Goal: Communication & Community: Share content

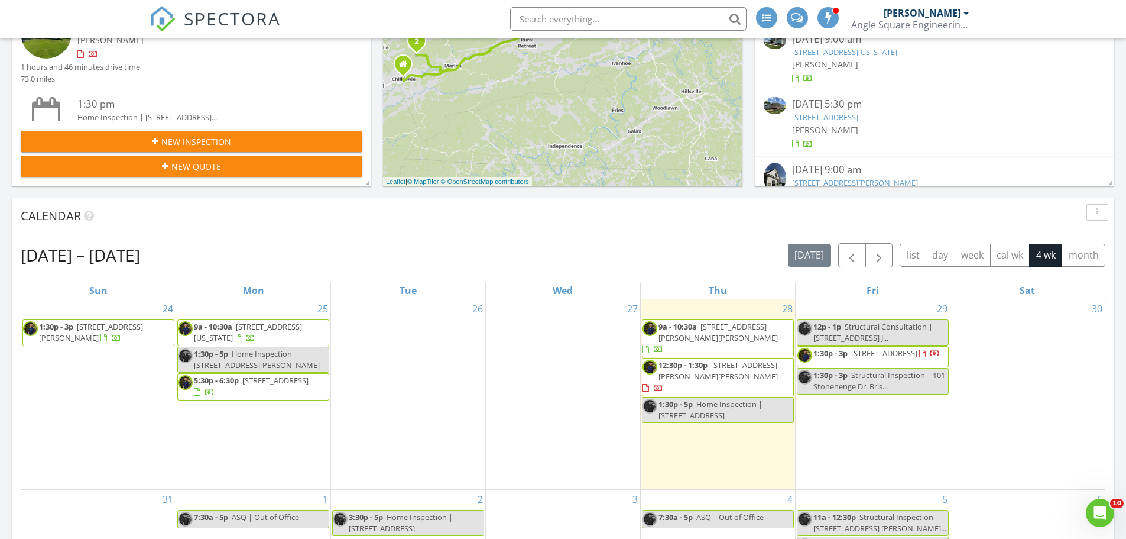
scroll to position [361, 0]
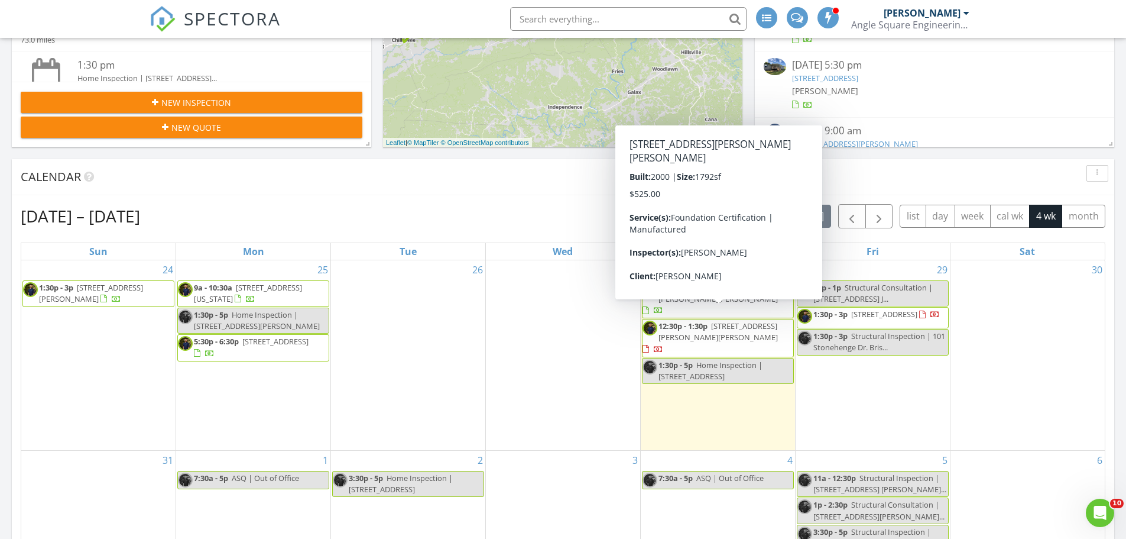
drag, startPoint x: 694, startPoint y: 307, endPoint x: 696, endPoint y: 314, distance: 7.3
click at [696, 320] on span "12:30p - 1:30p" at bounding box center [683, 325] width 49 height 11
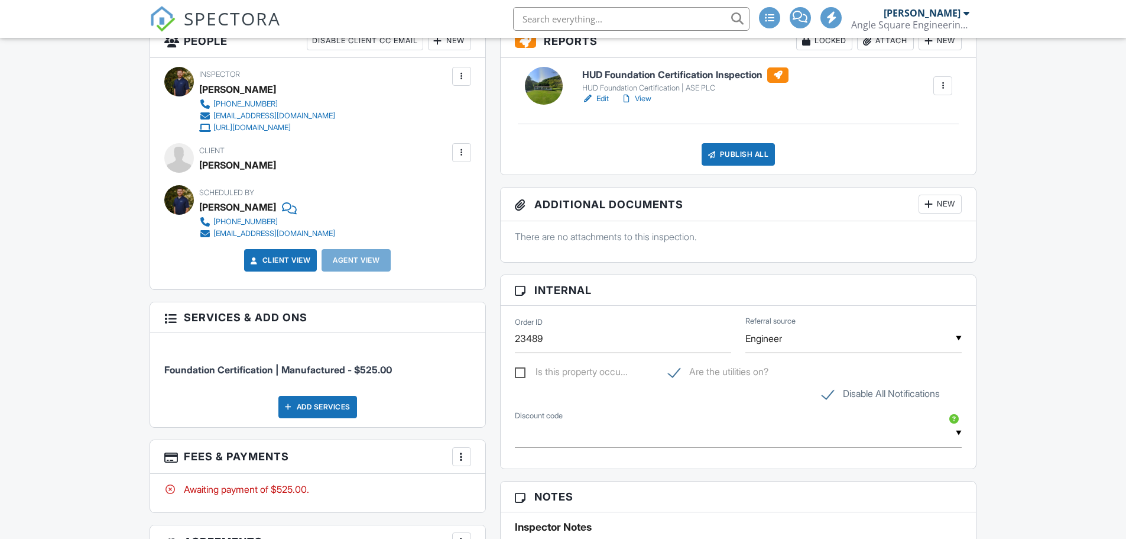
scroll to position [453, 0]
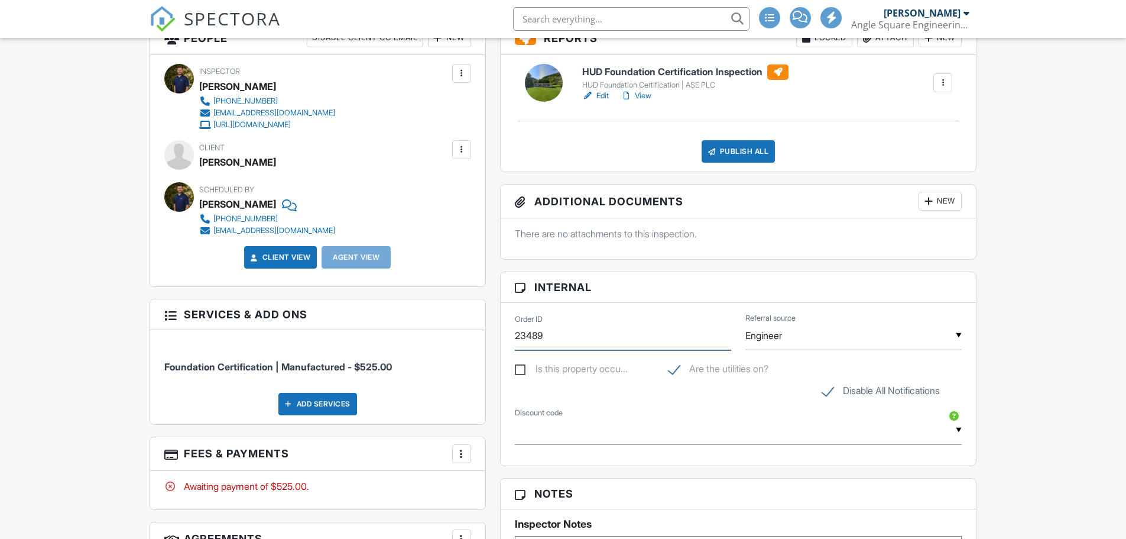
click at [534, 335] on input "23489" at bounding box center [623, 335] width 216 height 29
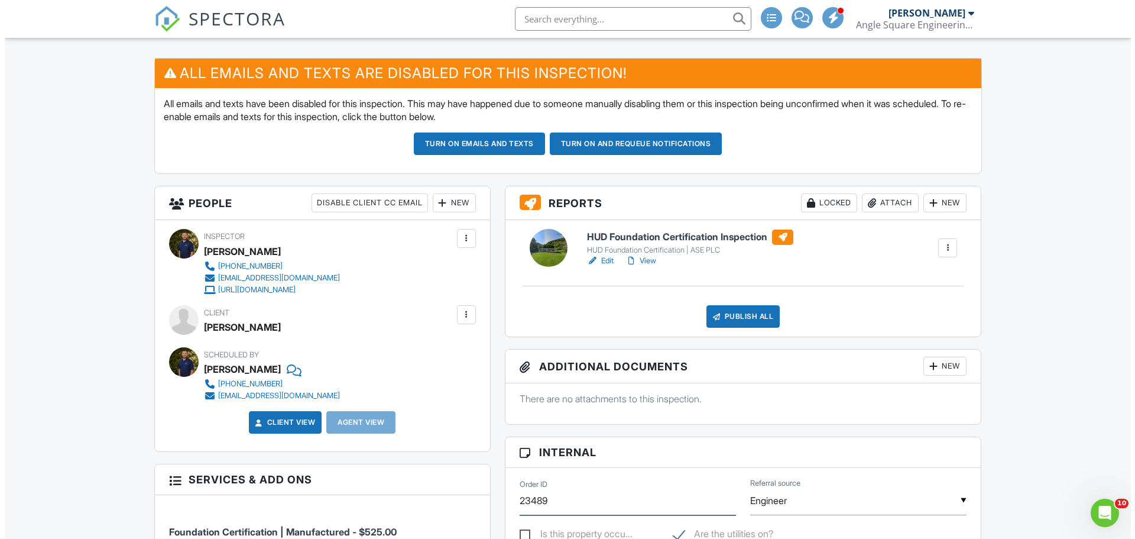
scroll to position [305, 0]
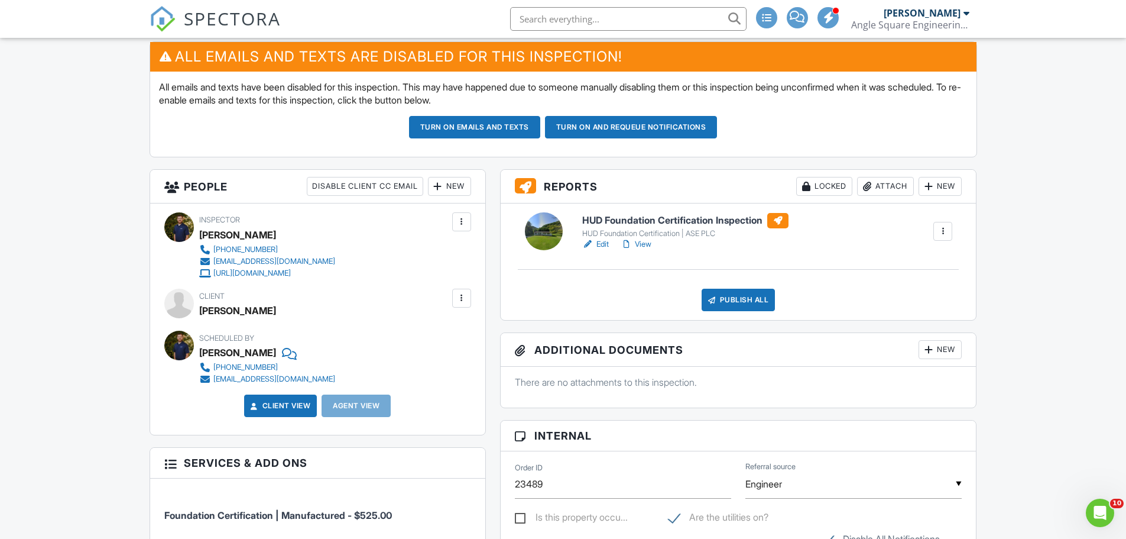
click at [887, 193] on div "Attach" at bounding box center [885, 186] width 57 height 19
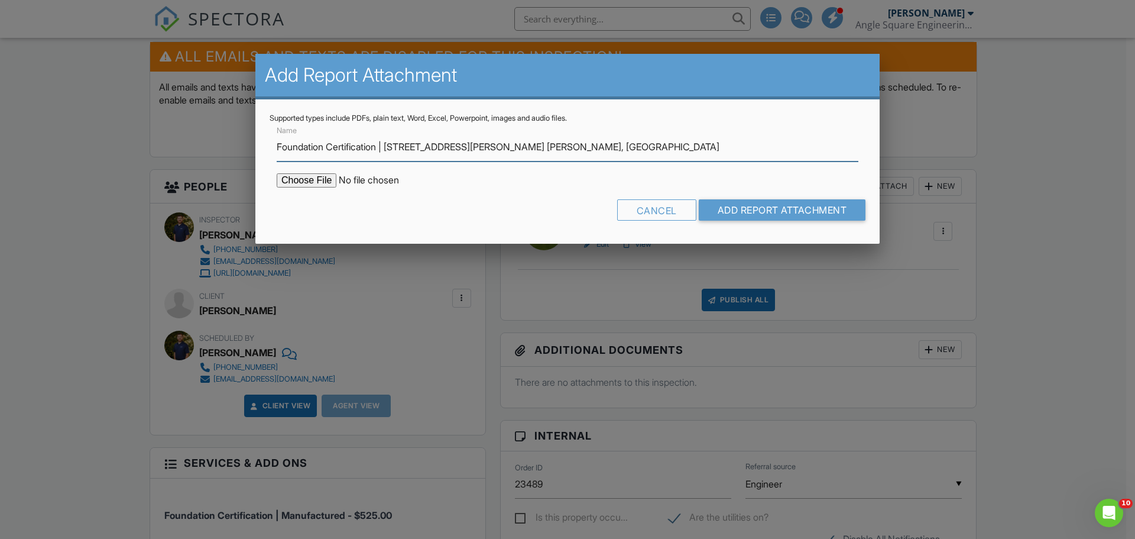
type input "Foundation Certification | 1174 Cleghorn Valley Rd. Marion, VA"
click at [291, 176] on input "file" at bounding box center [377, 180] width 201 height 14
type input "C:\fakepath\Foundation Certification 1174 Cleghorn Valley Rd. Marion, VA.pdf"
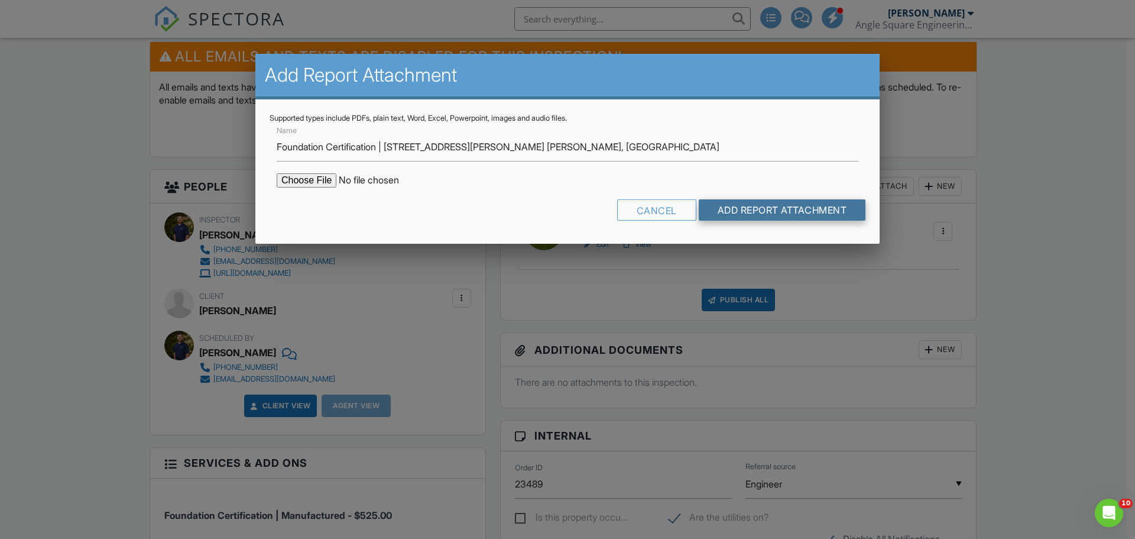
click at [741, 200] on input "Add Report Attachment" at bounding box center [782, 209] width 167 height 21
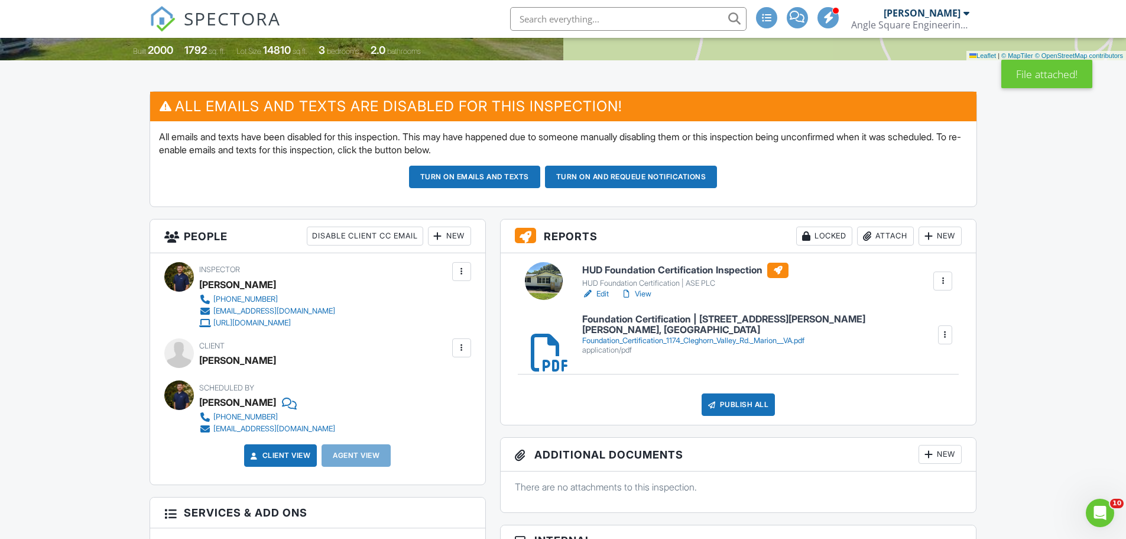
click at [288, 453] on link "Client View" at bounding box center [279, 455] width 63 height 12
click at [463, 354] on div at bounding box center [461, 347] width 19 height 19
click at [443, 385] on li "Edit" at bounding box center [434, 384] width 60 height 30
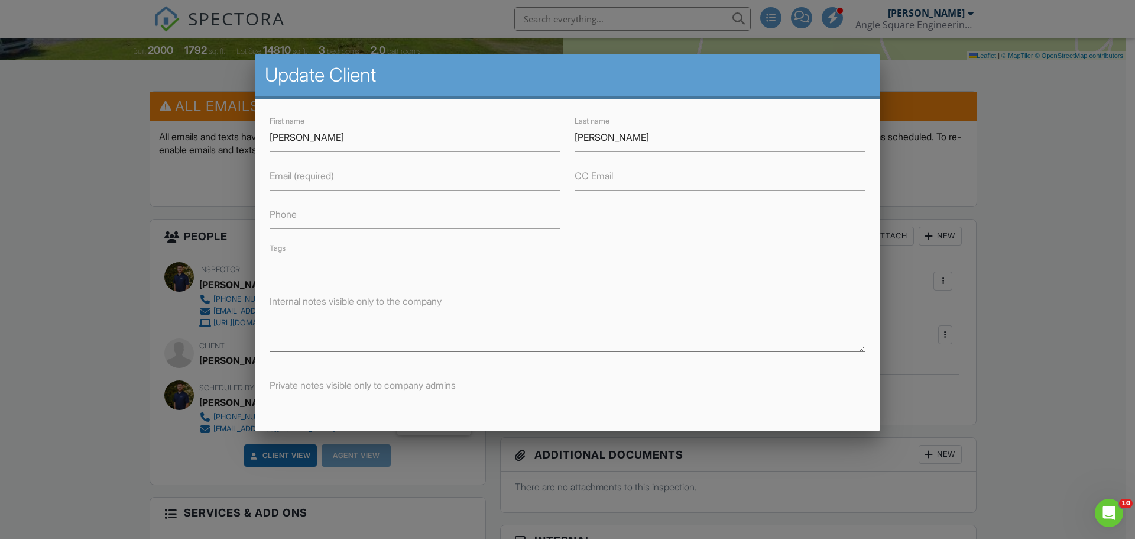
click at [312, 175] on label "Email (required)" at bounding box center [302, 175] width 64 height 13
click at [312, 175] on input "Email (required)" at bounding box center [415, 175] width 291 height 29
paste input "jessica@firstresidentialmortgageteam.com"
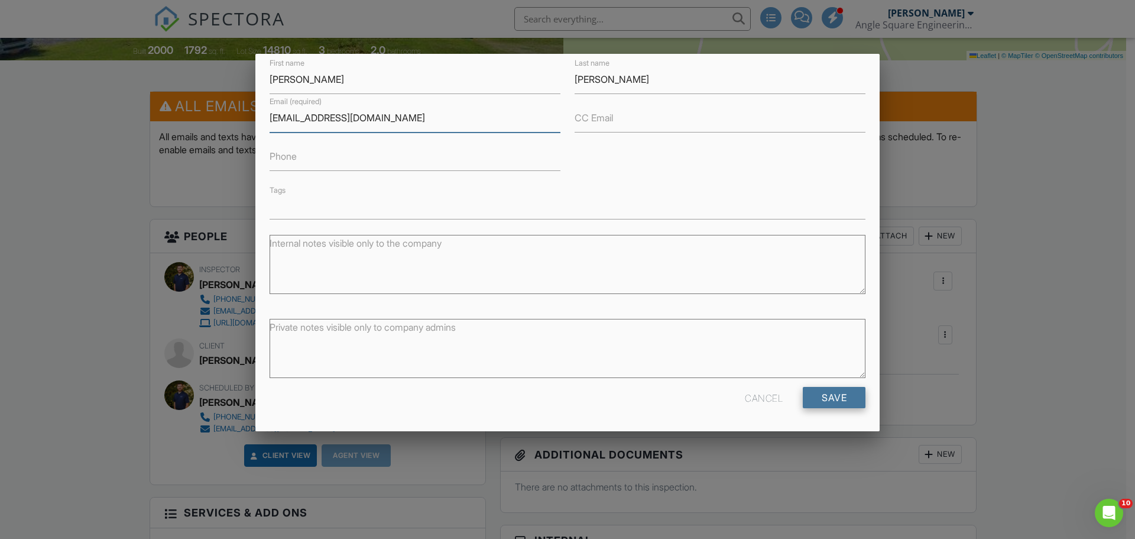
type input "jessica@firstresidentialmortgageteam.com"
click at [828, 393] on input "Save" at bounding box center [834, 397] width 63 height 21
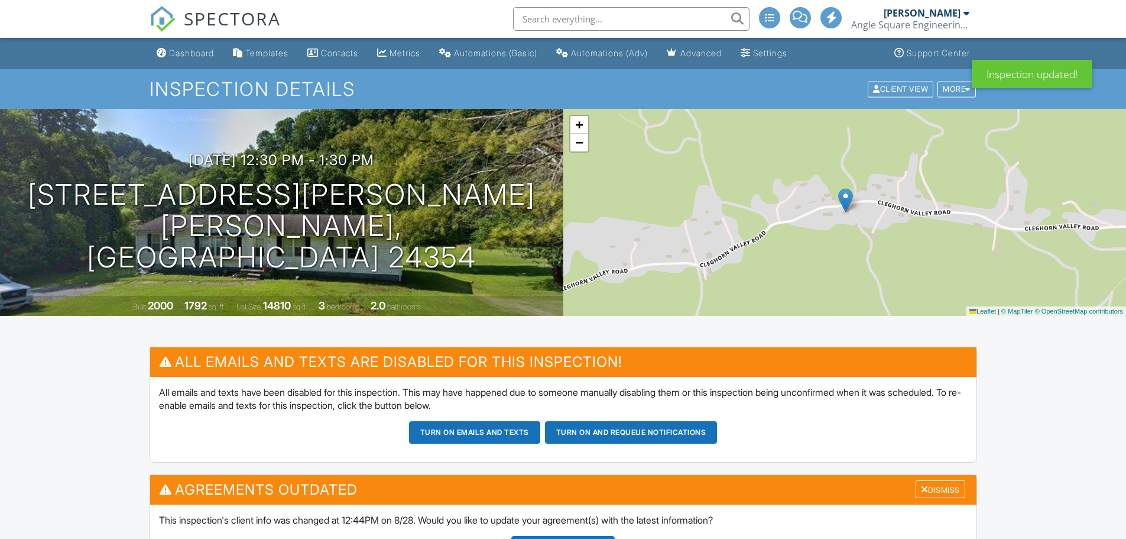
click at [923, 480] on div "Dismiss" at bounding box center [941, 489] width 50 height 18
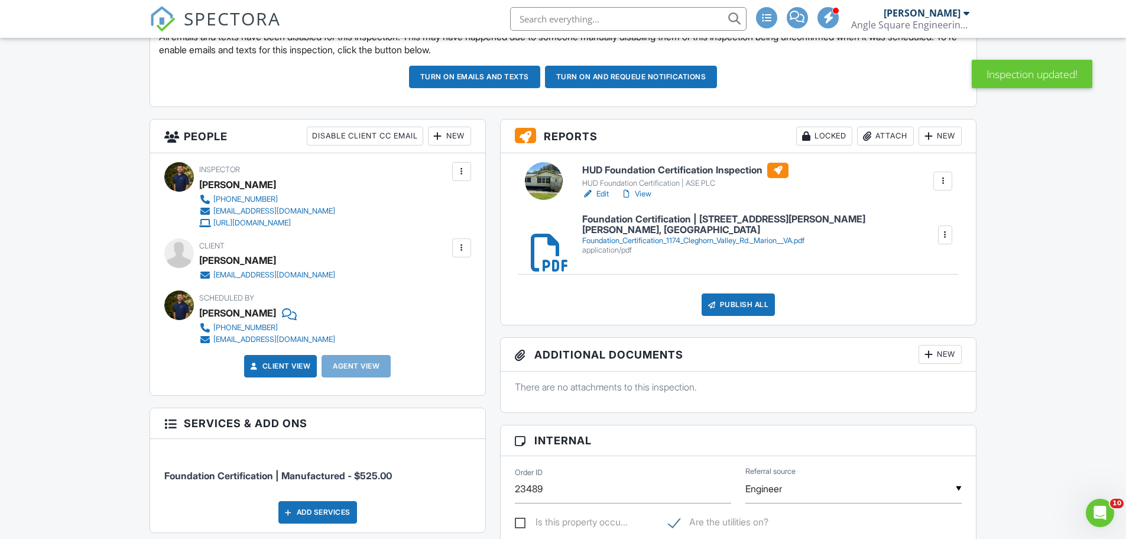
scroll to position [0, 0]
click at [292, 361] on link "Client View" at bounding box center [279, 366] width 63 height 12
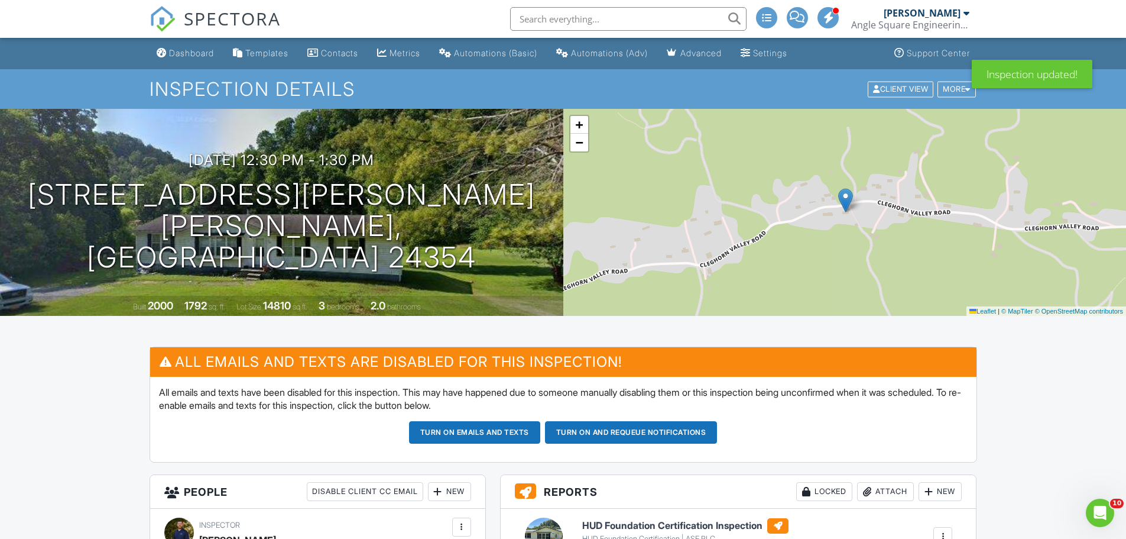
click at [184, 72] on div "Inspection Details Client View More Property Details Reschedule Reorder / Copy …" at bounding box center [563, 89] width 1126 height 40
click at [184, 63] on link "Dashboard" at bounding box center [185, 54] width 67 height 22
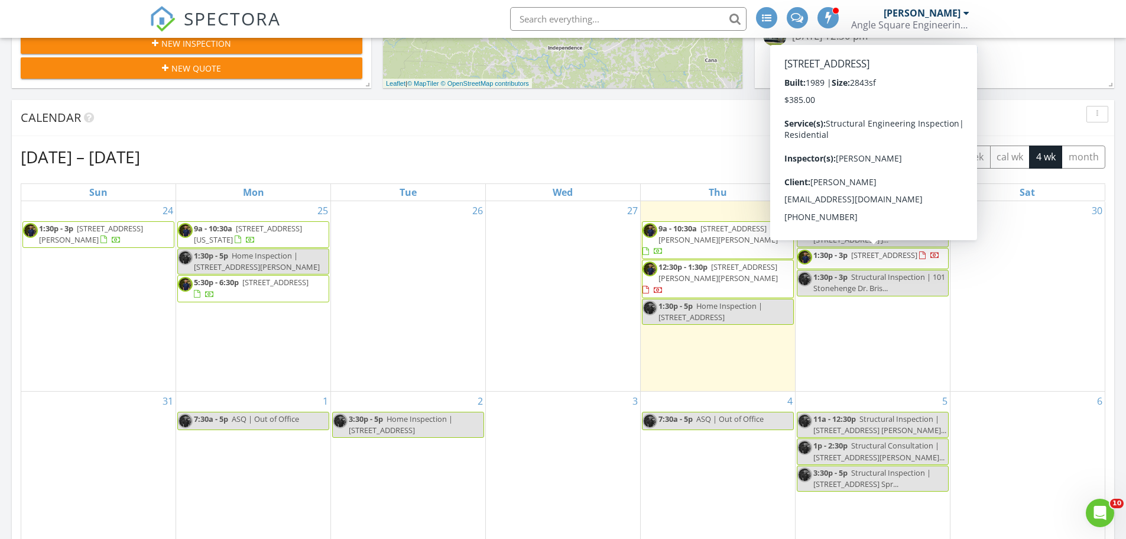
click at [919, 260] on span at bounding box center [929, 254] width 21 height 11
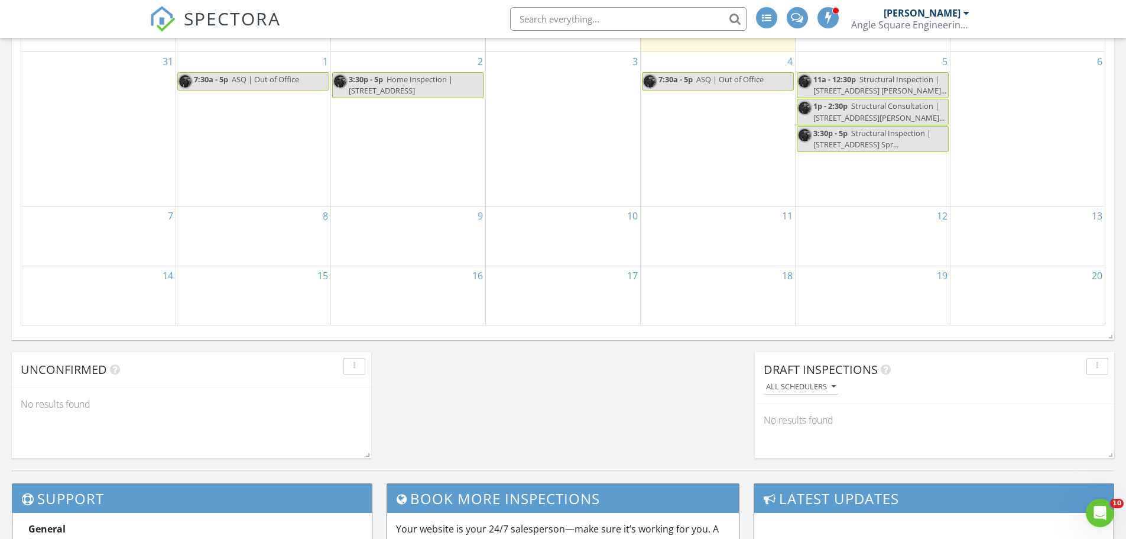
scroll to position [909, 0]
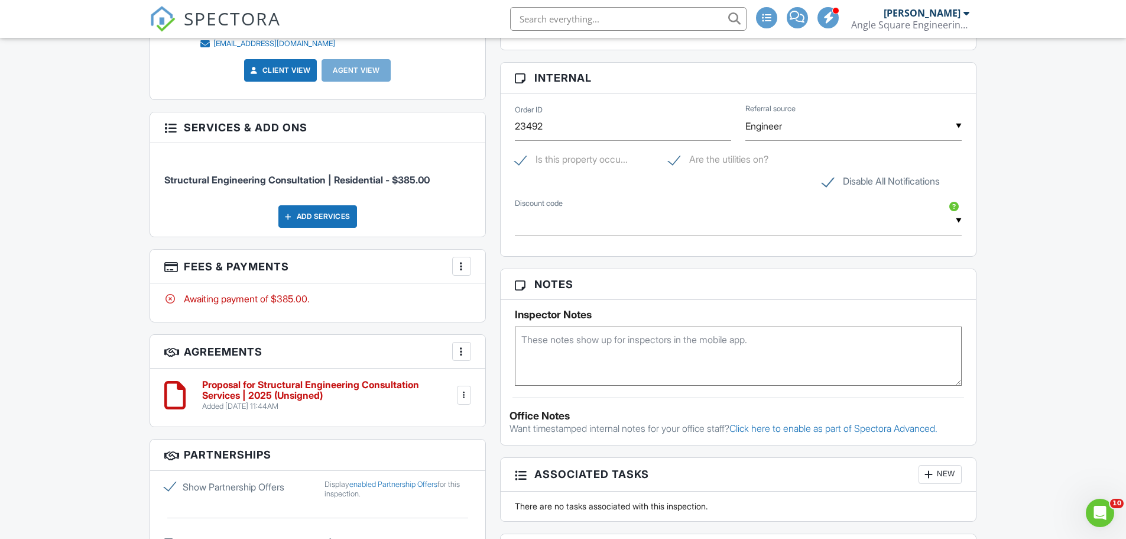
click at [463, 390] on div at bounding box center [464, 395] width 12 height 12
click at [436, 419] on li "Edit" at bounding box center [430, 428] width 67 height 30
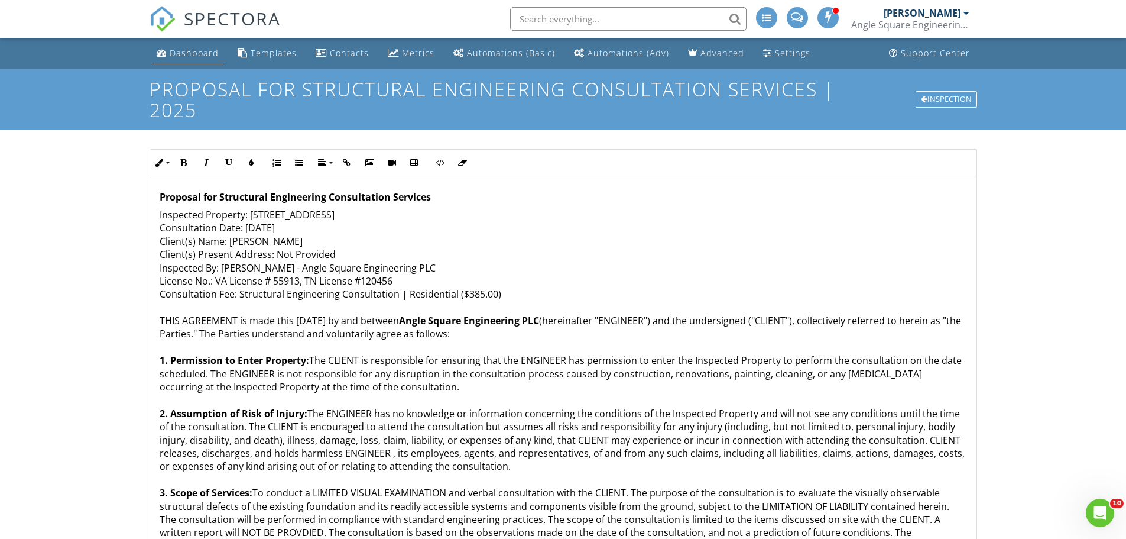
click at [199, 56] on div "Dashboard" at bounding box center [194, 52] width 49 height 11
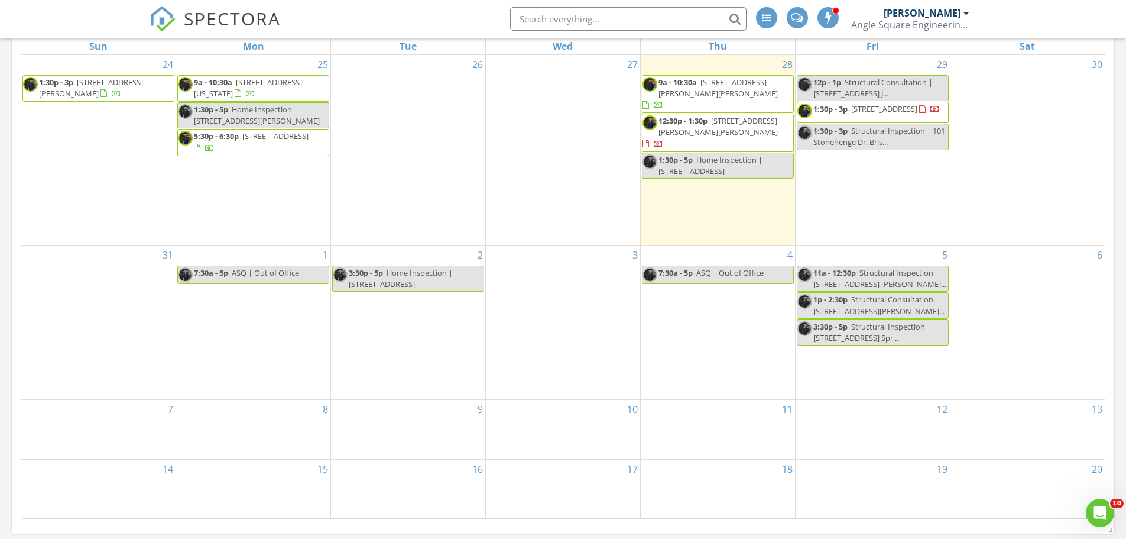
scroll to position [567, 0]
click at [868, 111] on span "[STREET_ADDRESS]" at bounding box center [884, 108] width 66 height 11
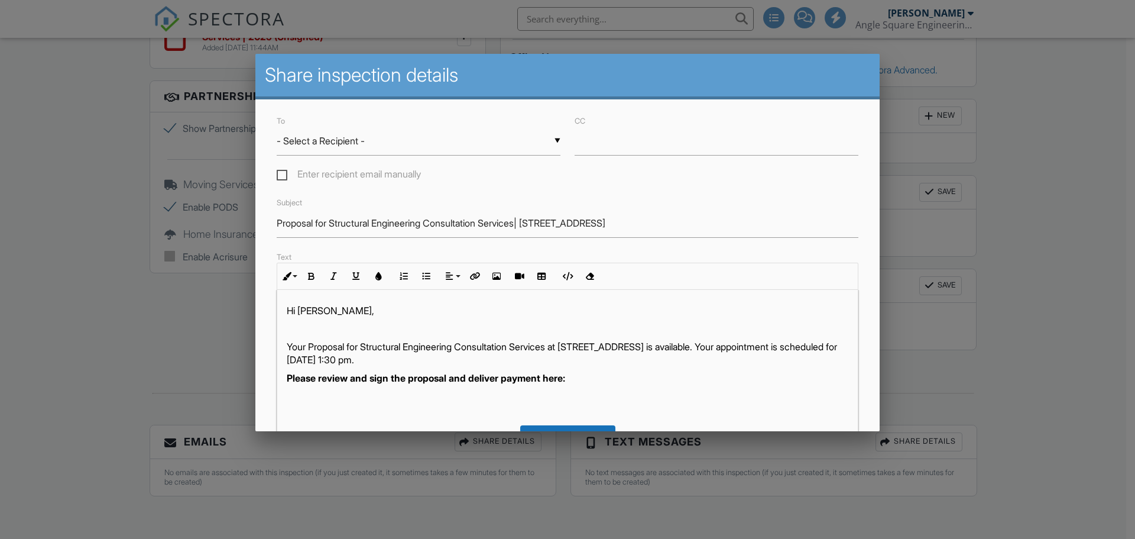
click at [377, 142] on div "▼ - Select a Recipient - - Select a Recipient - Jonathan Rudd (Client) - Select…" at bounding box center [419, 141] width 284 height 29
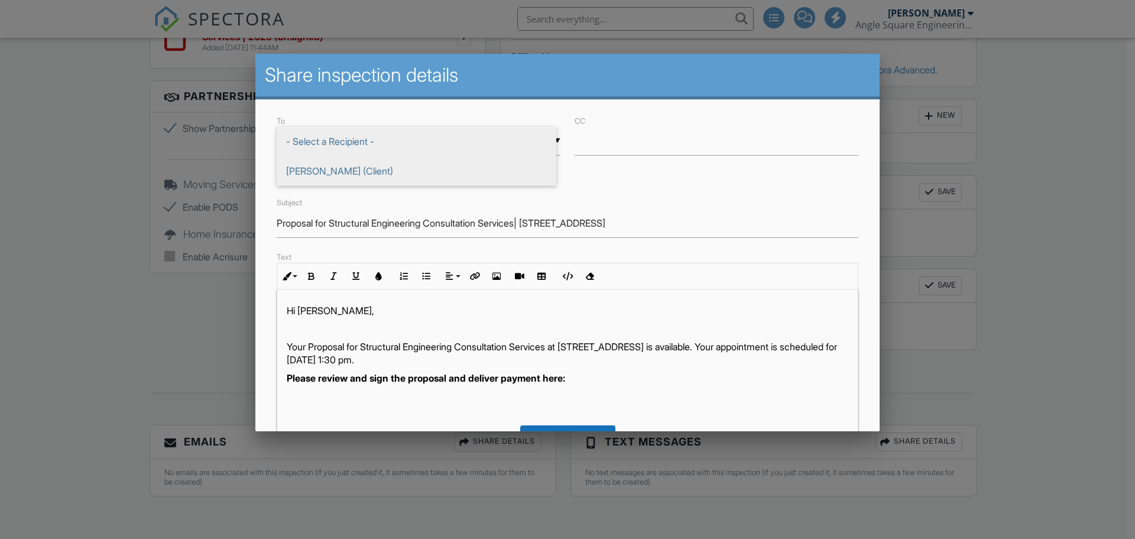
click at [349, 169] on span "Jonathan Rudd (Client)" at bounding box center [417, 171] width 280 height 30
type input "Jonathan Rudd (Client)"
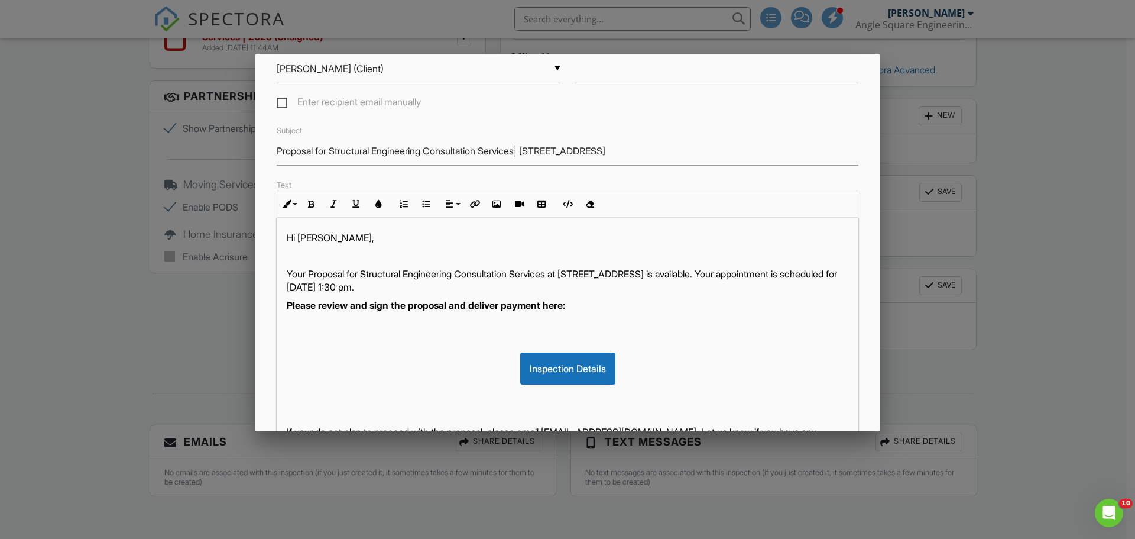
click at [574, 326] on p at bounding box center [568, 322] width 562 height 13
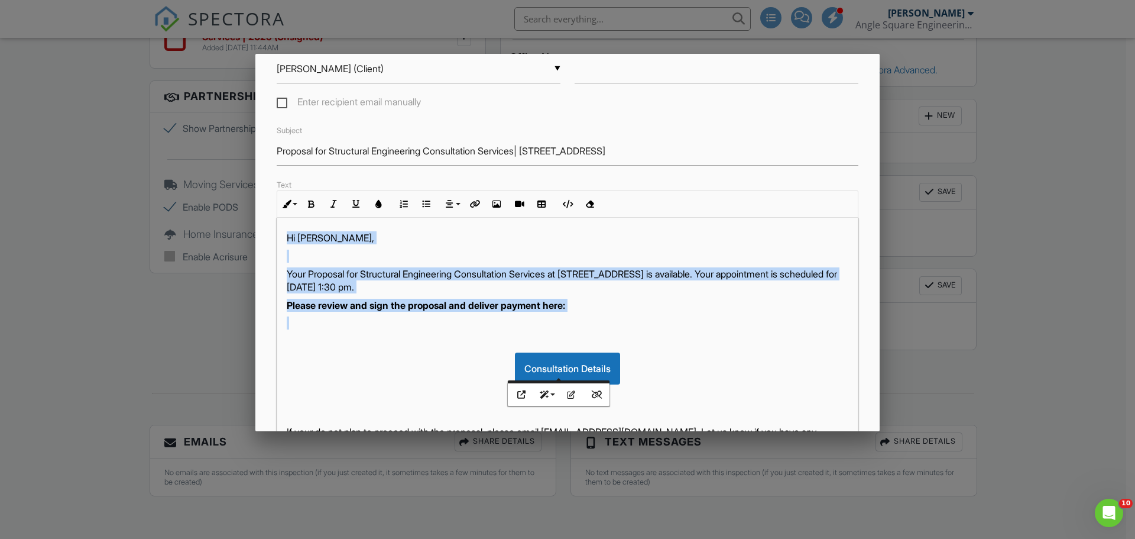
drag, startPoint x: 485, startPoint y: 287, endPoint x: 280, endPoint y: 236, distance: 211.8
click at [280, 236] on div "Hi Jonathan, Your Proposal for Structural Engineering Consultation Services at …" at bounding box center [567, 365] width 581 height 296
copy div "Hi Jonathan, Your Proposal for Structural Engineering Consultation Services at …"
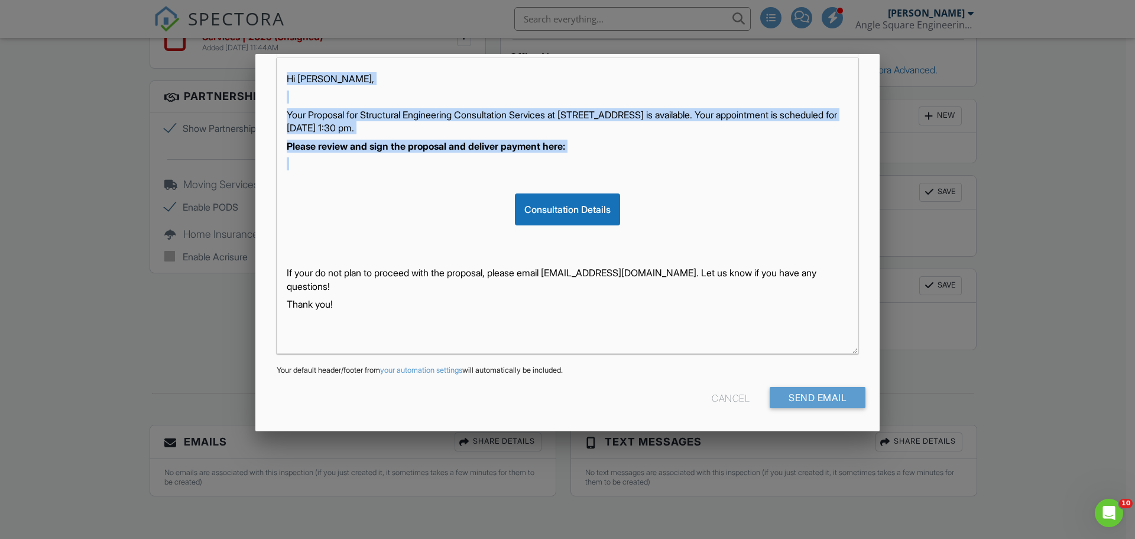
scroll to position [1, 0]
click at [800, 397] on input "Send Email" at bounding box center [818, 397] width 96 height 21
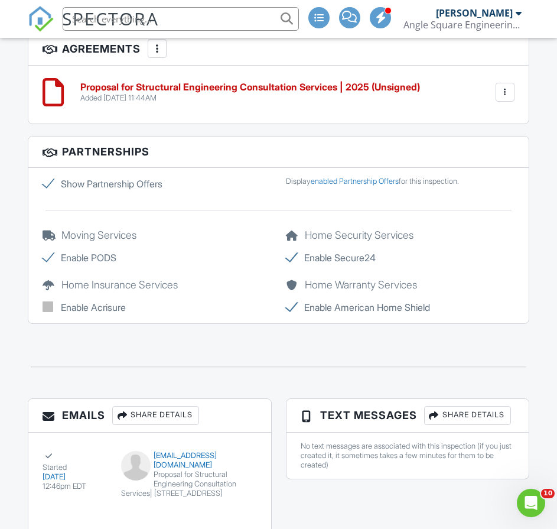
scroll to position [1966, 0]
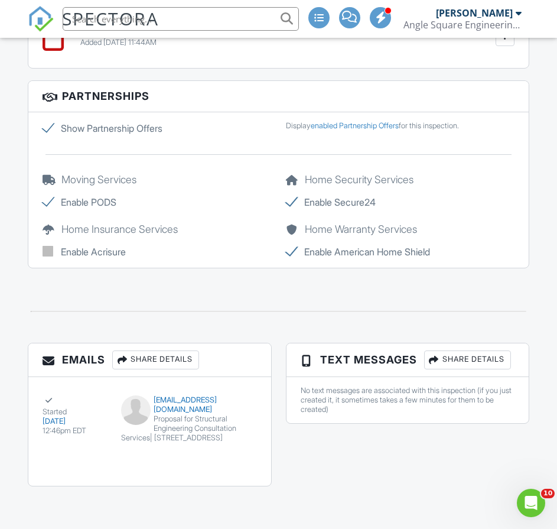
click at [500, 358] on div "Share Details" at bounding box center [467, 360] width 87 height 19
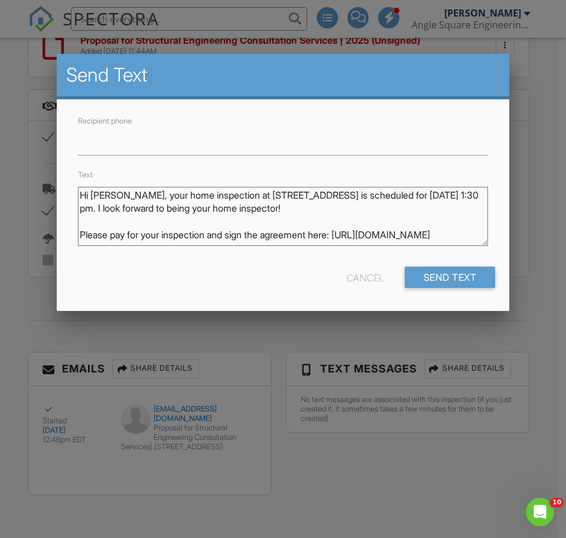
scroll to position [0, 0]
drag, startPoint x: 348, startPoint y: 225, endPoint x: 13, endPoint y: 165, distance: 340.5
paste textarea "Your Proposal for Structural Engineering Consultation Services at 101 Stoneheng…"
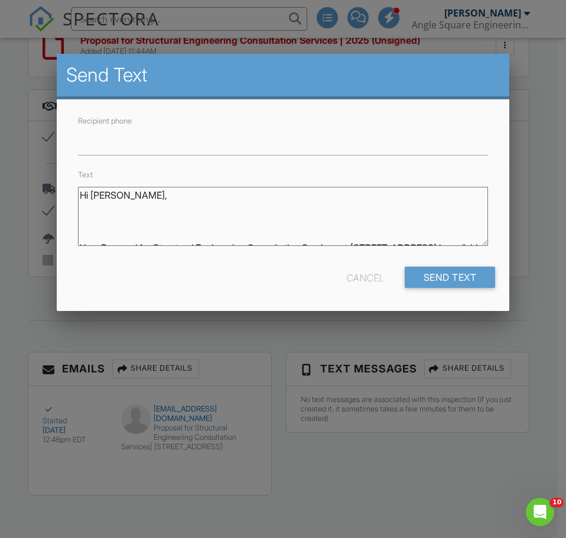
scroll to position [75, 0]
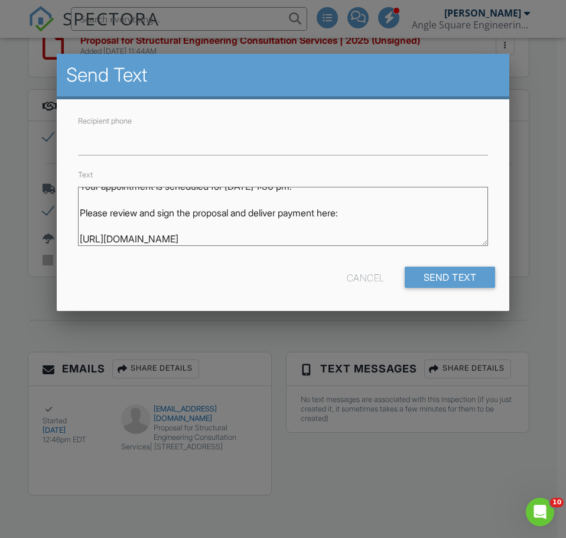
click at [81, 213] on textarea "Hi Jonathan, your home inspection at 101 Stonehenge Dr, Bristol, TN 37620 is sc…" at bounding box center [283, 216] width 410 height 59
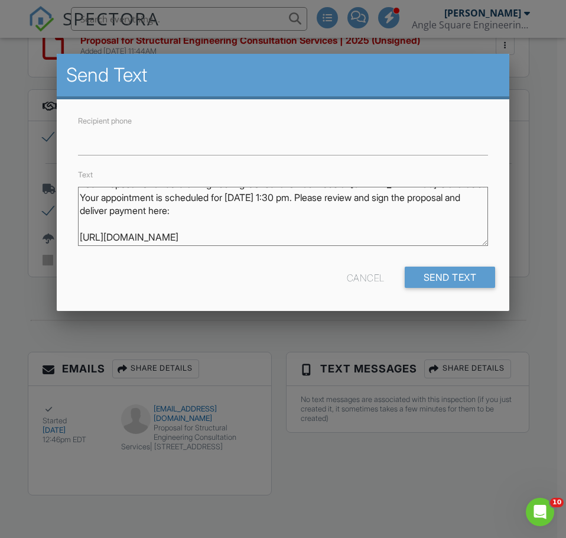
scroll to position [0, 0]
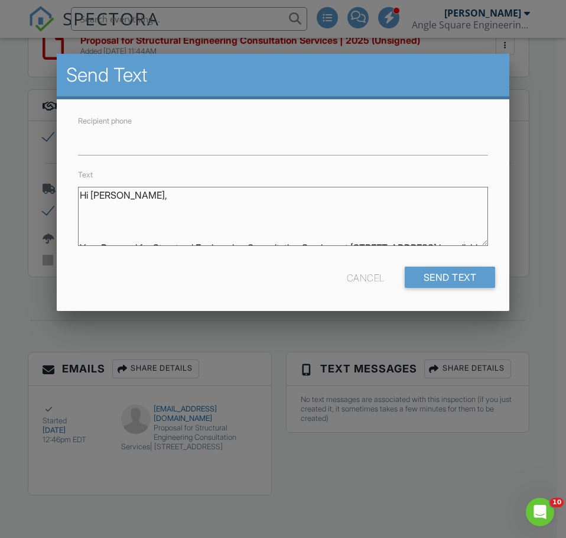
click at [79, 231] on textarea "Hi Jonathan, your home inspection at 101 Stonehenge Dr, Bristol, TN 37620 is sc…" at bounding box center [283, 216] width 410 height 59
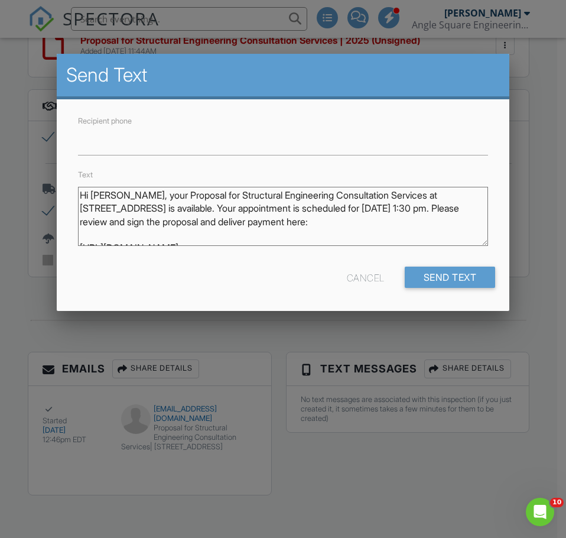
scroll to position [11, 0]
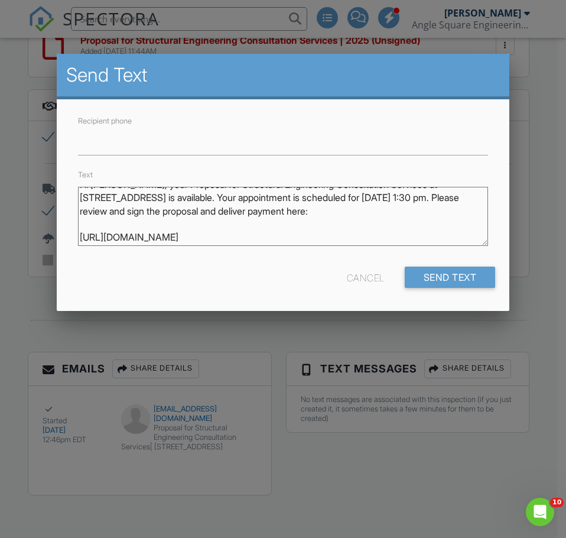
click at [79, 238] on textarea "Hi Jonathan, your home inspection at 101 Stonehenge Dr, Bristol, TN 37620 is sc…" at bounding box center [283, 216] width 410 height 59
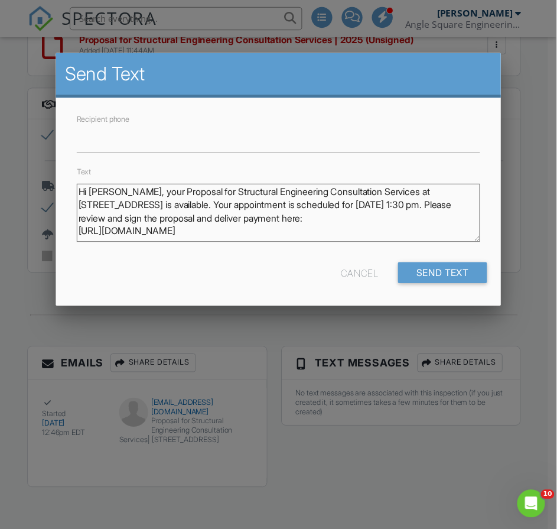
scroll to position [0, 0]
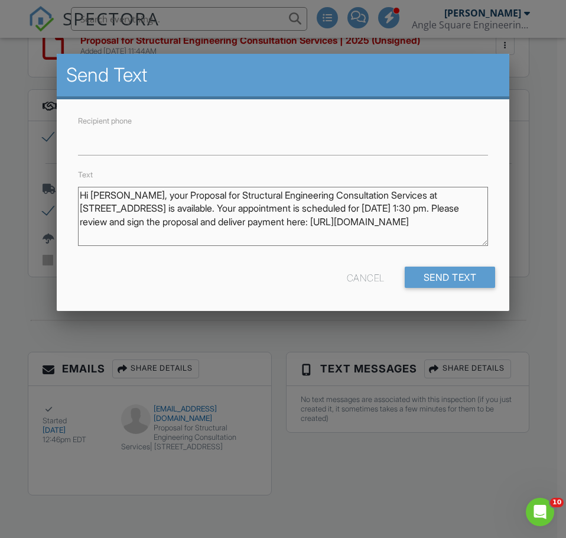
click at [255, 235] on textarea "Hi Jonathan, your home inspection at 101 Stonehenge Dr, Bristol, TN 37620 is sc…" at bounding box center [283, 216] width 410 height 59
click at [286, 236] on textarea "Hi Jonathan, your home inspection at 101 Stonehenge Dr, Bristol, TN 37620 is sc…" at bounding box center [283, 216] width 410 height 59
type textarea "Hi Jonathan, your Proposal for Structural Engineering Consultation Services at …"
click at [274, 400] on div at bounding box center [283, 277] width 566 height 673
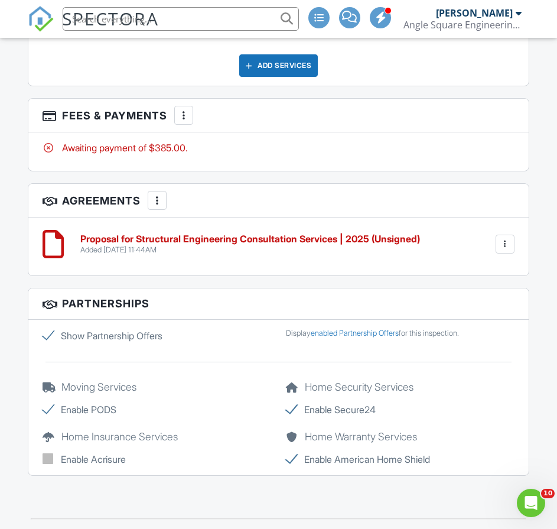
scroll to position [1966, 0]
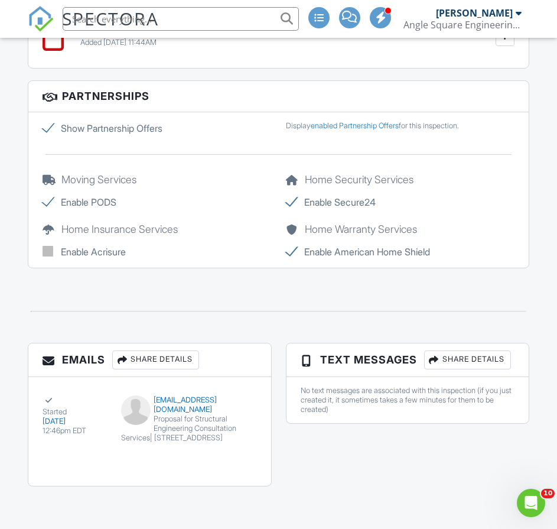
click at [446, 367] on div "Share Details" at bounding box center [467, 360] width 87 height 19
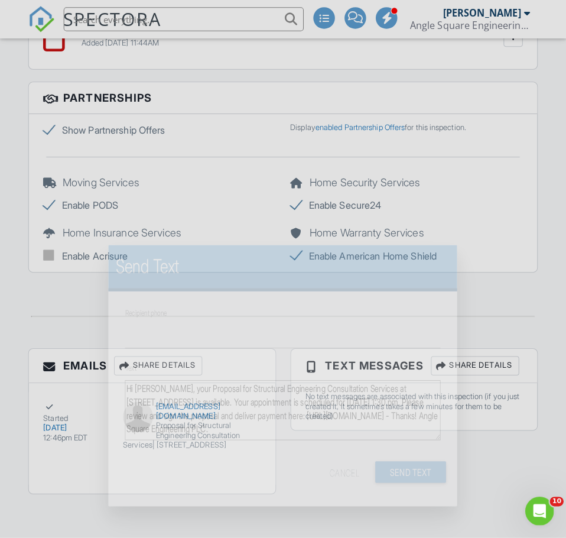
scroll to position [1957, 0]
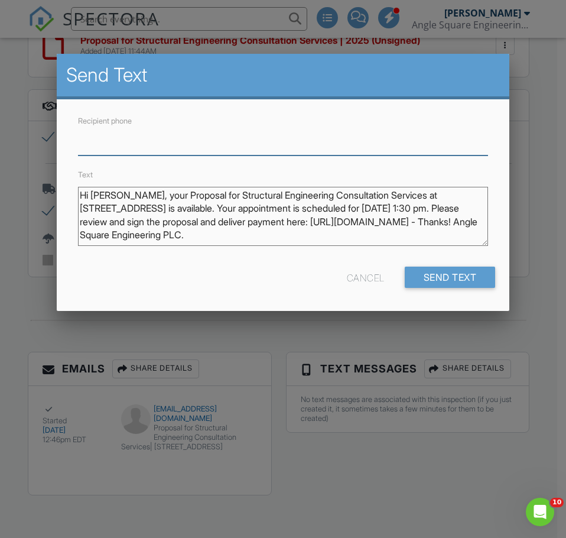
click at [262, 143] on input "Recipient phone" at bounding box center [283, 141] width 410 height 29
paste input "tel:423-341-7867"
drag, startPoint x: 92, startPoint y: 141, endPoint x: 54, endPoint y: 136, distance: 38.2
type input "423-341-7867"
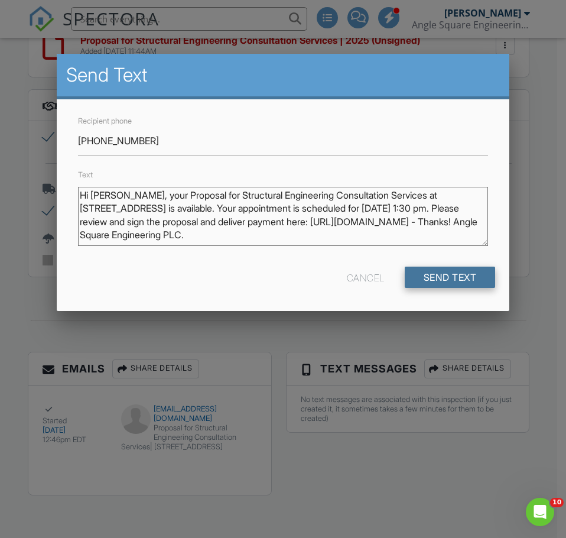
click at [474, 273] on input "Send Text" at bounding box center [450, 277] width 91 height 21
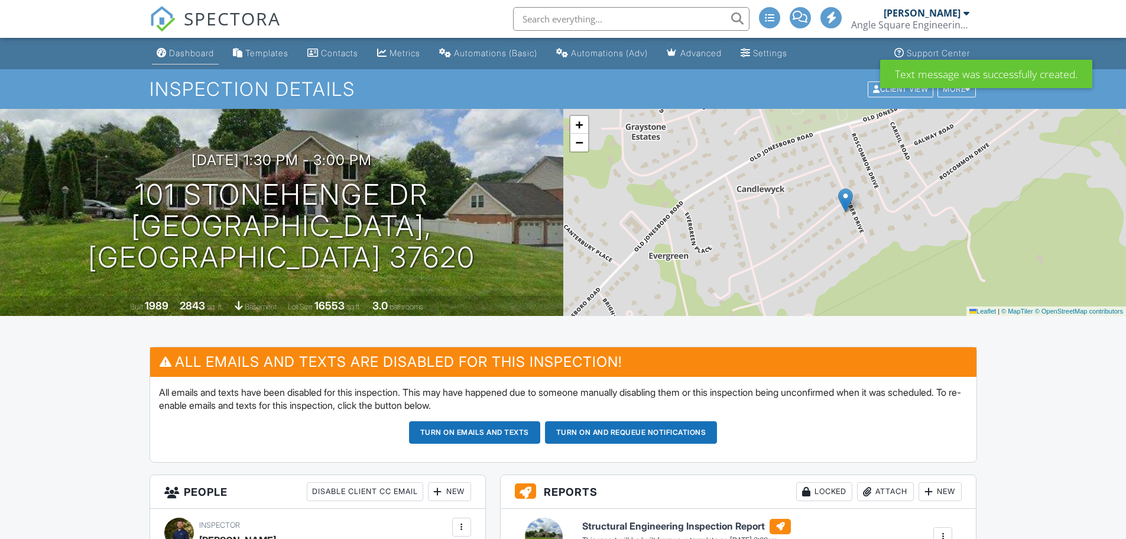
click at [179, 56] on div "Dashboard" at bounding box center [191, 53] width 45 height 10
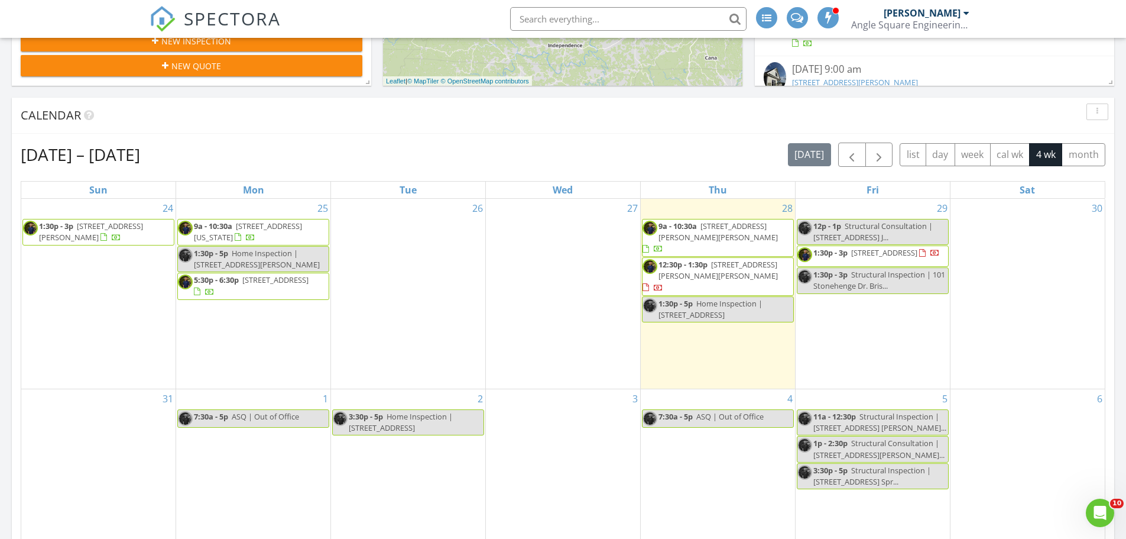
scroll to position [451, 0]
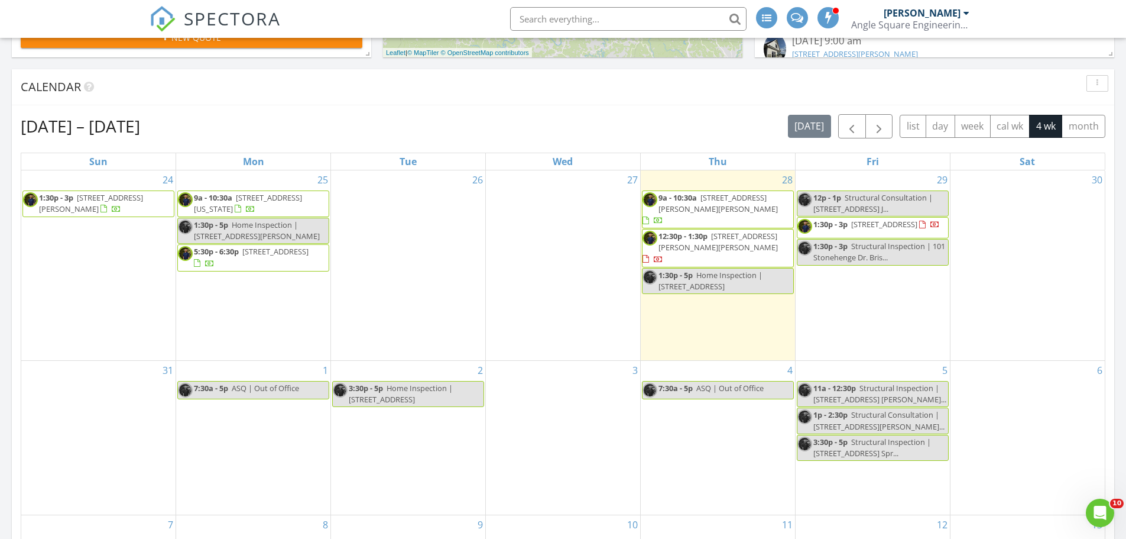
click at [857, 258] on span "Structural Inspection | 101 Stonehenge Dr. Bris..." at bounding box center [879, 252] width 132 height 22
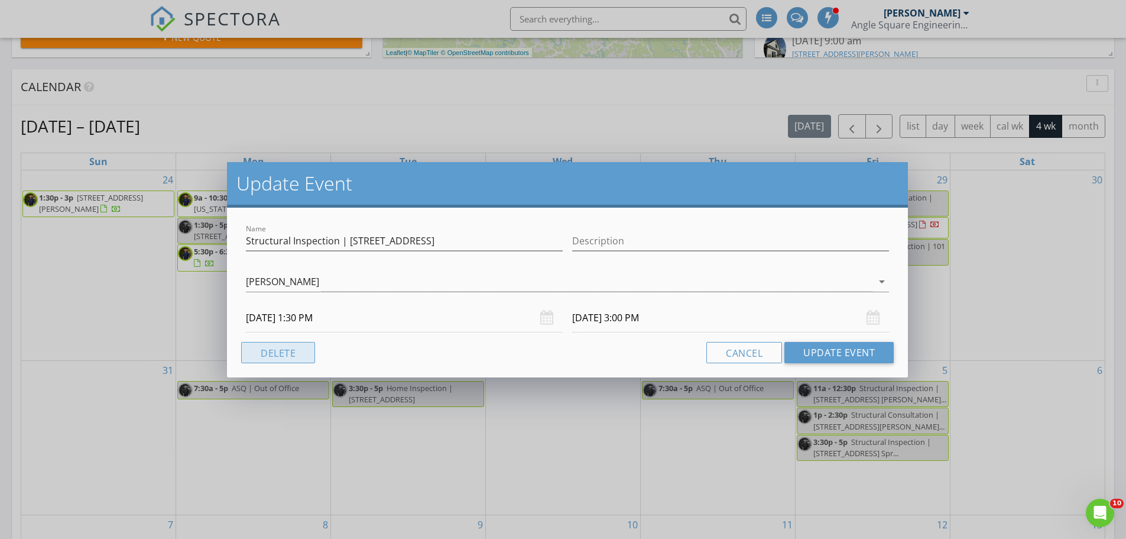
click at [295, 357] on button "Delete" at bounding box center [278, 352] width 74 height 21
